Goal: Task Accomplishment & Management: Manage account settings

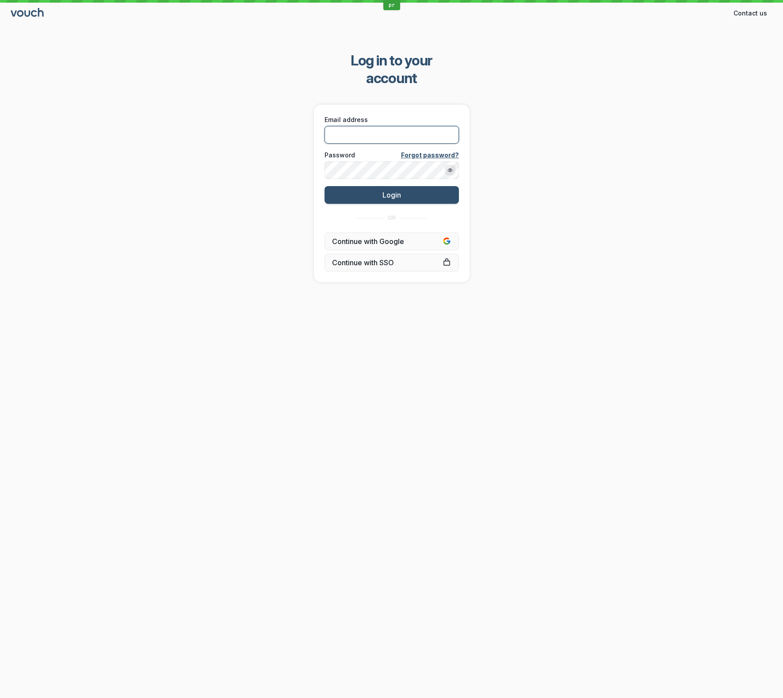
click at [362, 126] on input "Email address" at bounding box center [392, 135] width 134 height 18
type input "[EMAIL_ADDRESS][DOMAIN_NAME]"
click at [586, 111] on div "Log in to your account Email address [EMAIL_ADDRESS][DOMAIN_NAME] Password Forg…" at bounding box center [391, 167] width 783 height 259
click at [424, 186] on button "Login" at bounding box center [392, 195] width 134 height 18
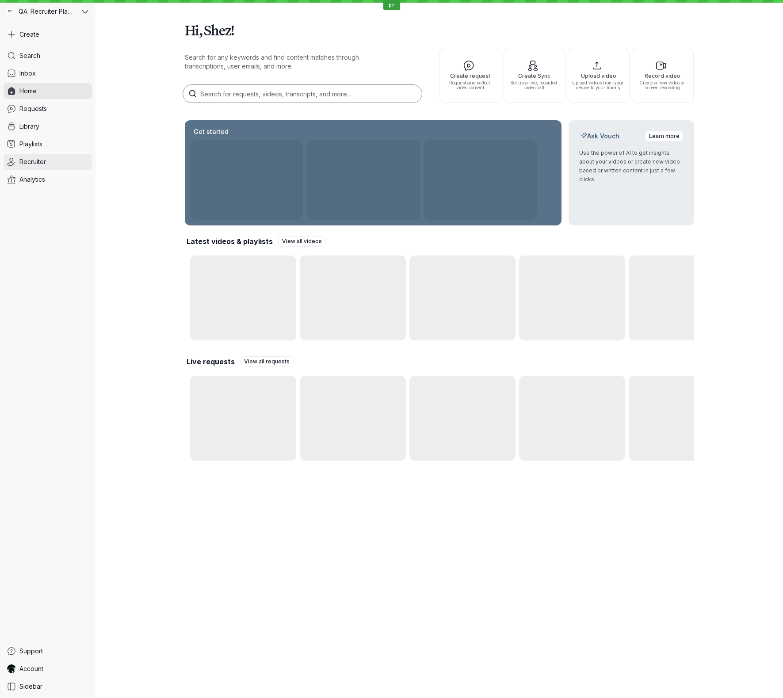
click at [50, 160] on link "Recruiter" at bounding box center [48, 162] width 88 height 16
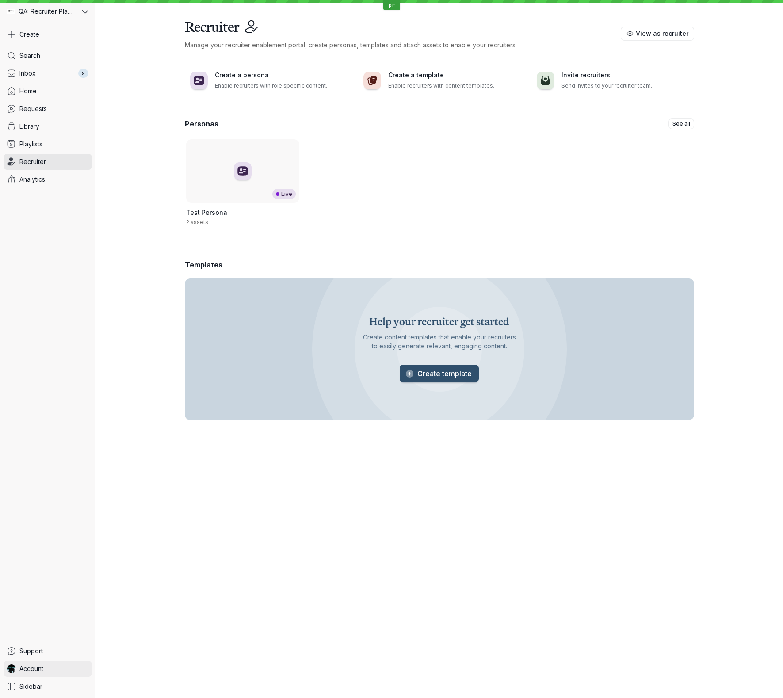
click at [71, 672] on link "Account" at bounding box center [48, 669] width 88 height 16
click at [125, 665] on span "Sign Out" at bounding box center [126, 666] width 27 height 8
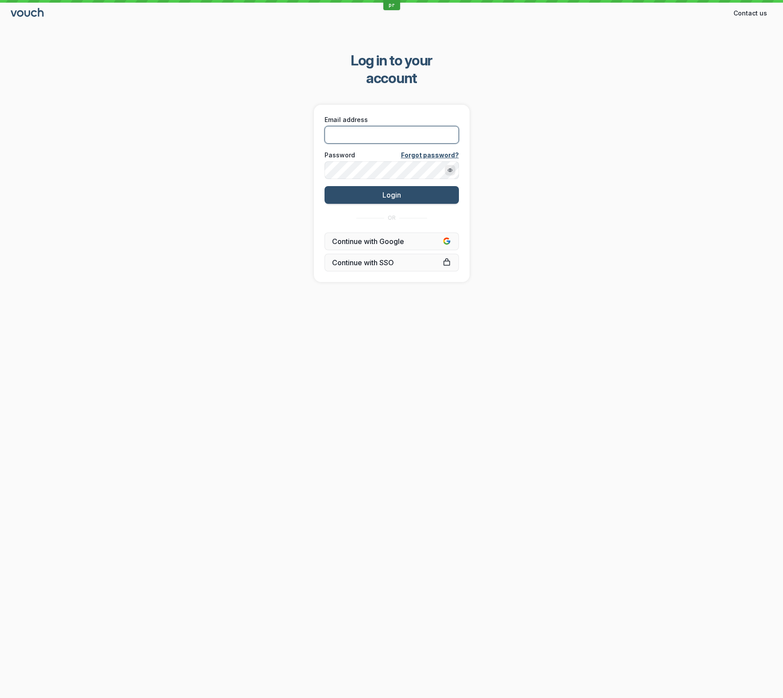
click at [378, 126] on input "Email address" at bounding box center [392, 135] width 134 height 18
click at [0, 698] on com-1password-button at bounding box center [0, 698] width 0 height 0
paste input "[EMAIL_ADDRESS][DOMAIN_NAME]"
type input "[EMAIL_ADDRESS][DOMAIN_NAME]"
click at [325, 186] on button "Login" at bounding box center [392, 195] width 134 height 18
